Goal: Task Accomplishment & Management: Use online tool/utility

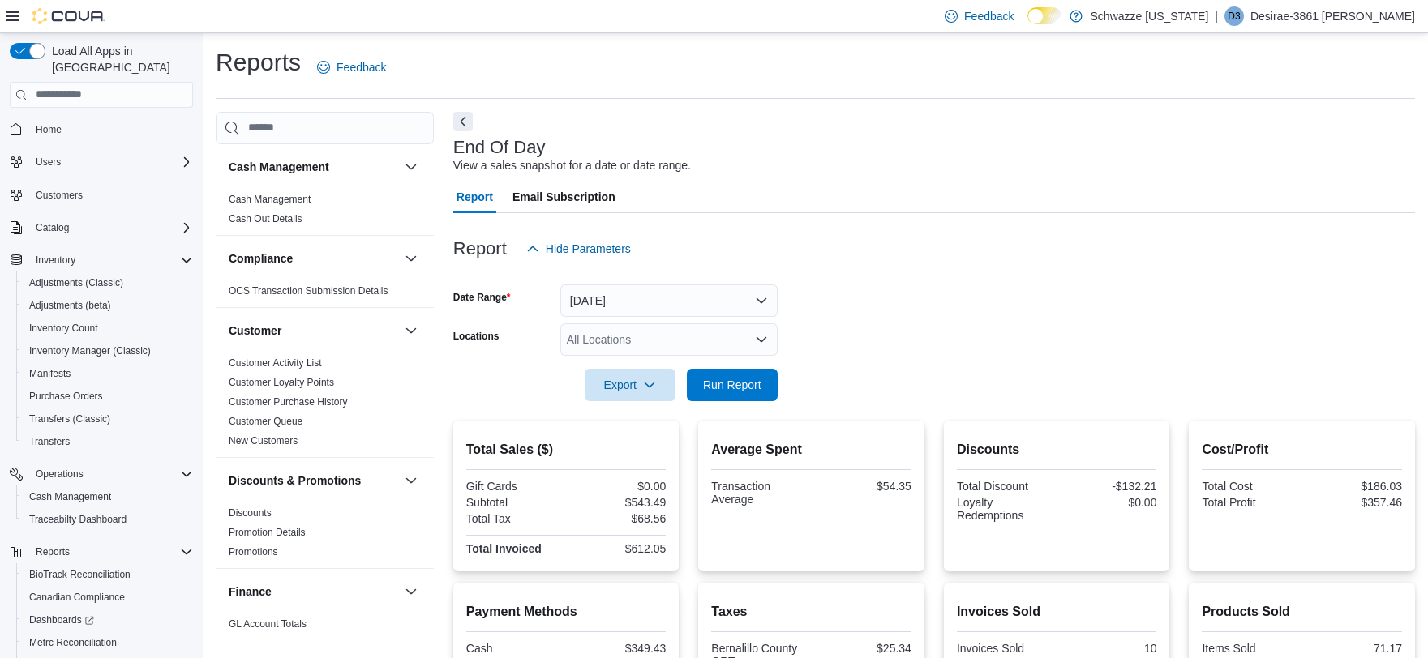
scroll to position [85, 0]
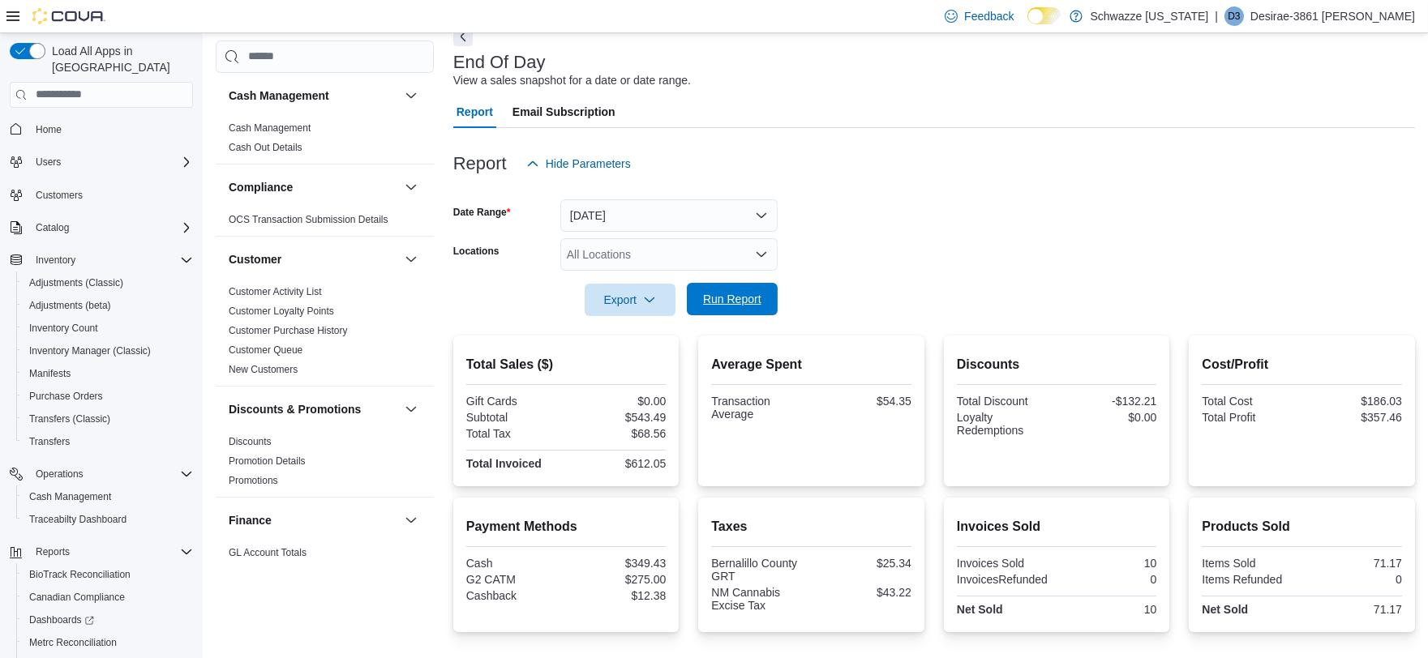
click at [767, 297] on span "Run Report" at bounding box center [731, 299] width 71 height 32
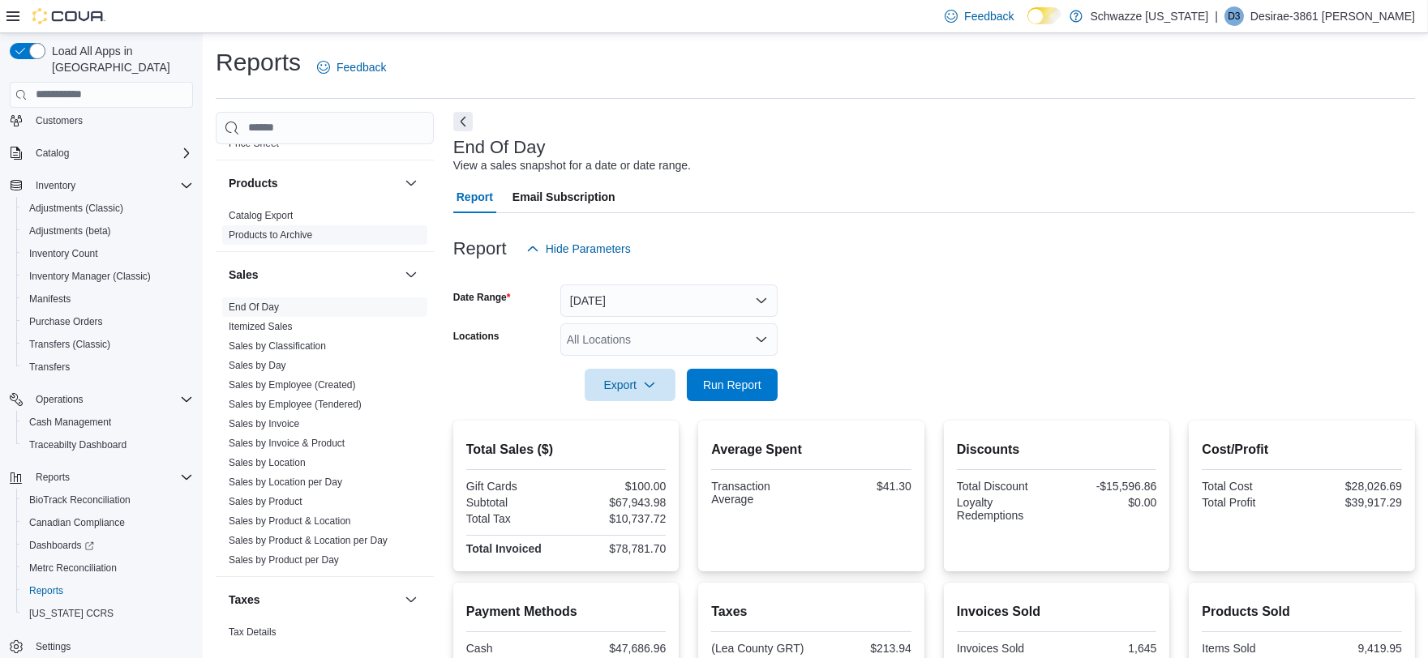
scroll to position [1141, 0]
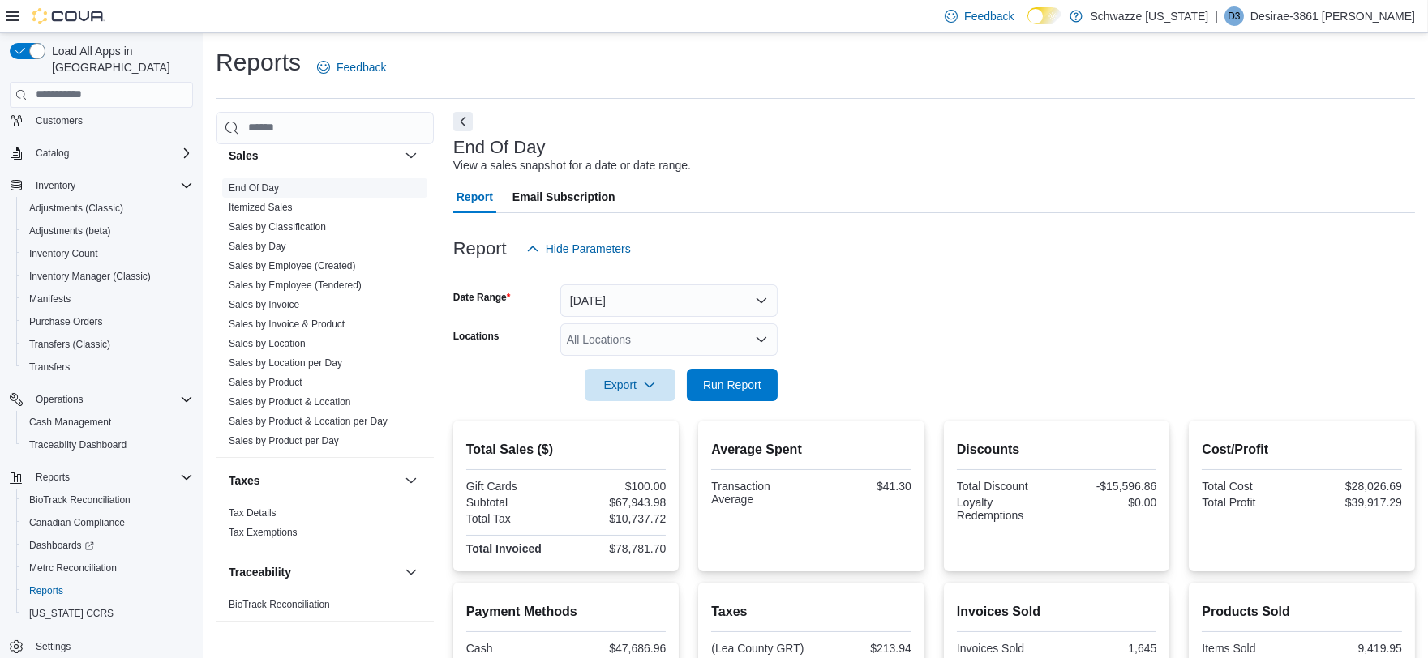
click at [246, 182] on link "End Of Day" at bounding box center [254, 187] width 50 height 11
click at [760, 340] on icon "Open list of options" at bounding box center [761, 338] width 10 height 5
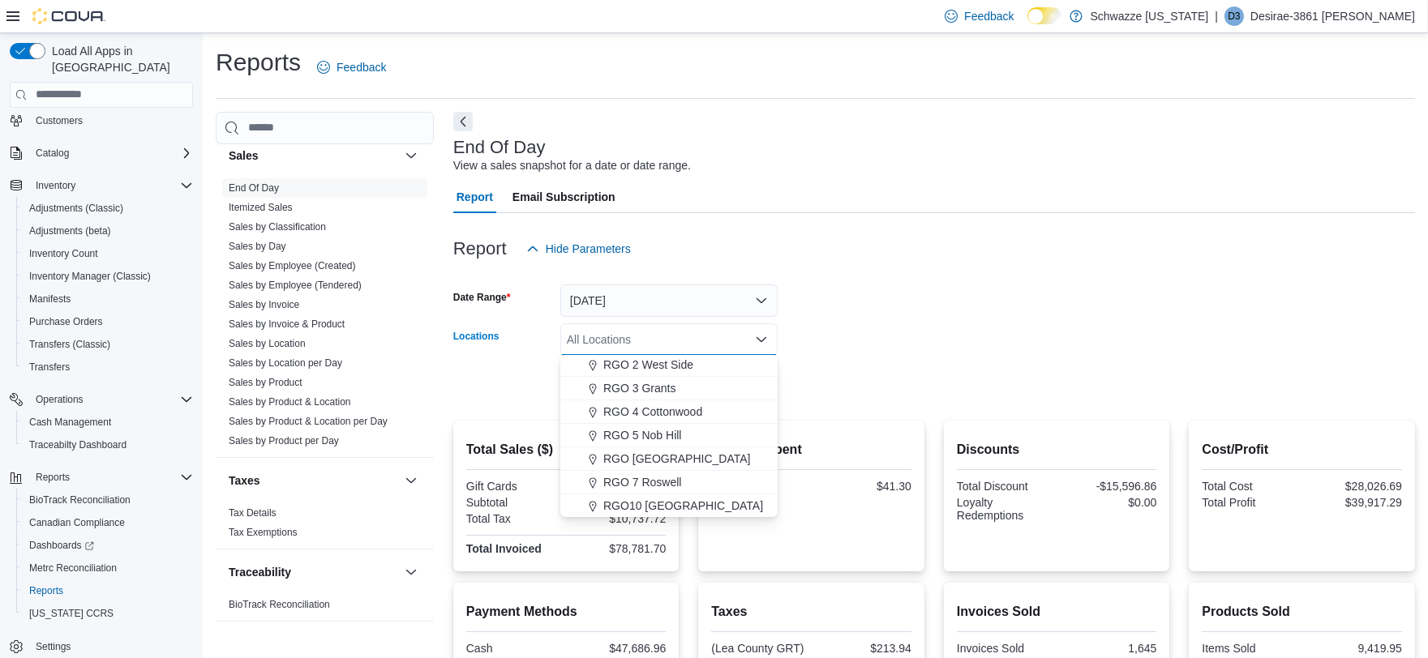
scroll to position [450, 0]
click at [670, 456] on span "RGO 5 Nob Hill" at bounding box center [642, 457] width 78 height 16
click at [913, 352] on form "Date Range Today Locations RGO 5 Nob Hill Combo box. Selected. RGO 5 Nob Hill. …" at bounding box center [933, 333] width 961 height 136
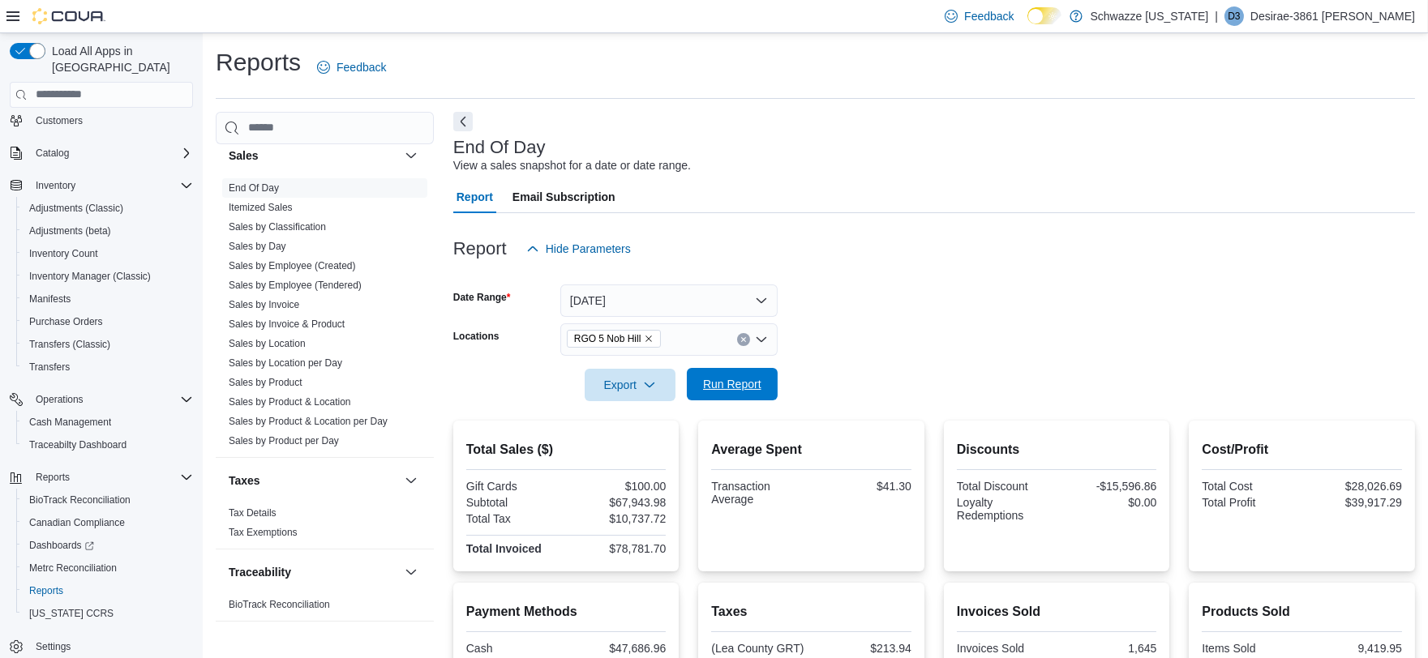
click at [734, 374] on span "Run Report" at bounding box center [731, 384] width 71 height 32
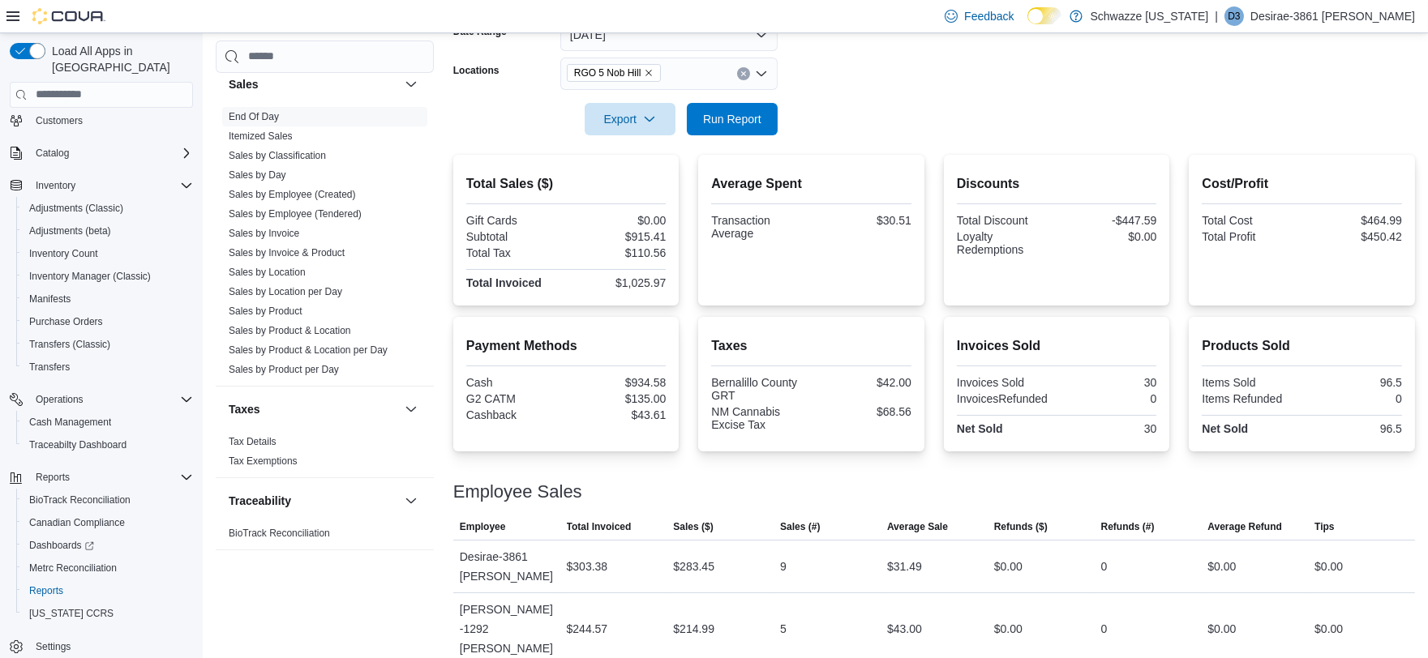
scroll to position [172, 0]
